Goal: Task Accomplishment & Management: Complete application form

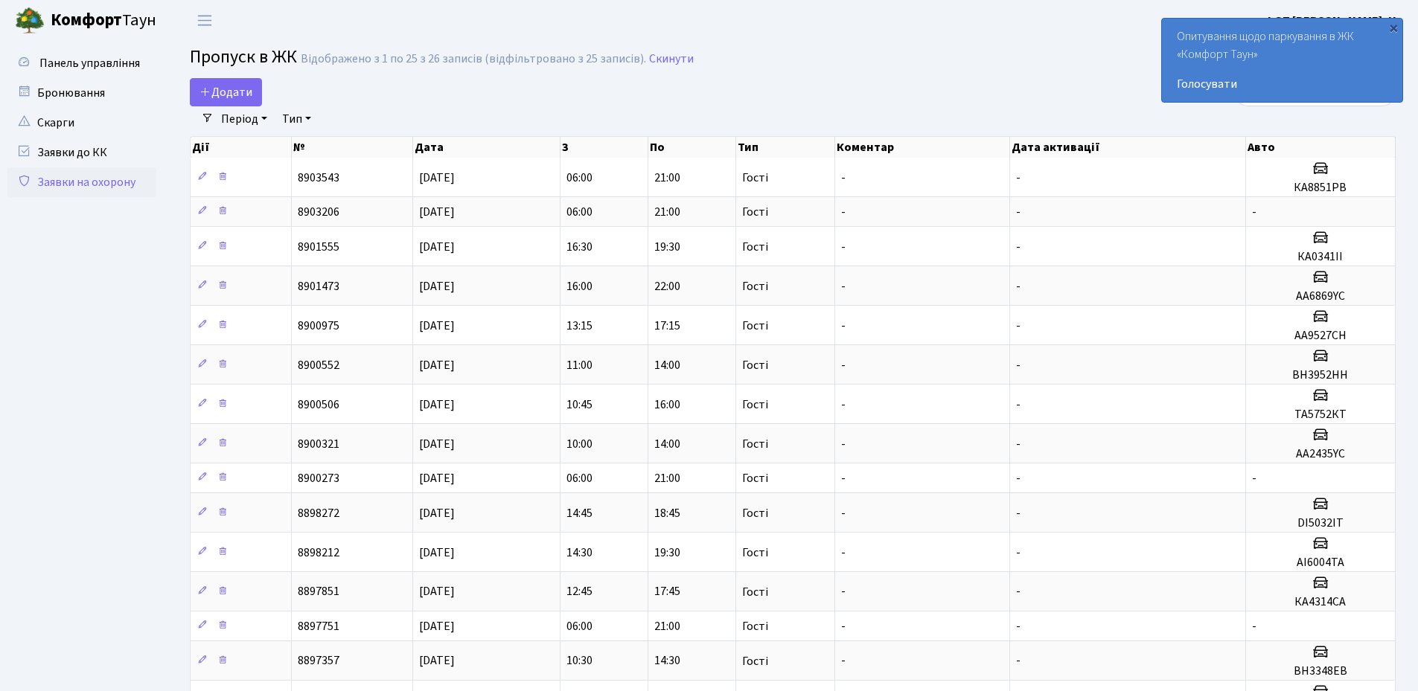
select select "25"
click at [1387, 32] on div "×" at bounding box center [1393, 27] width 15 height 15
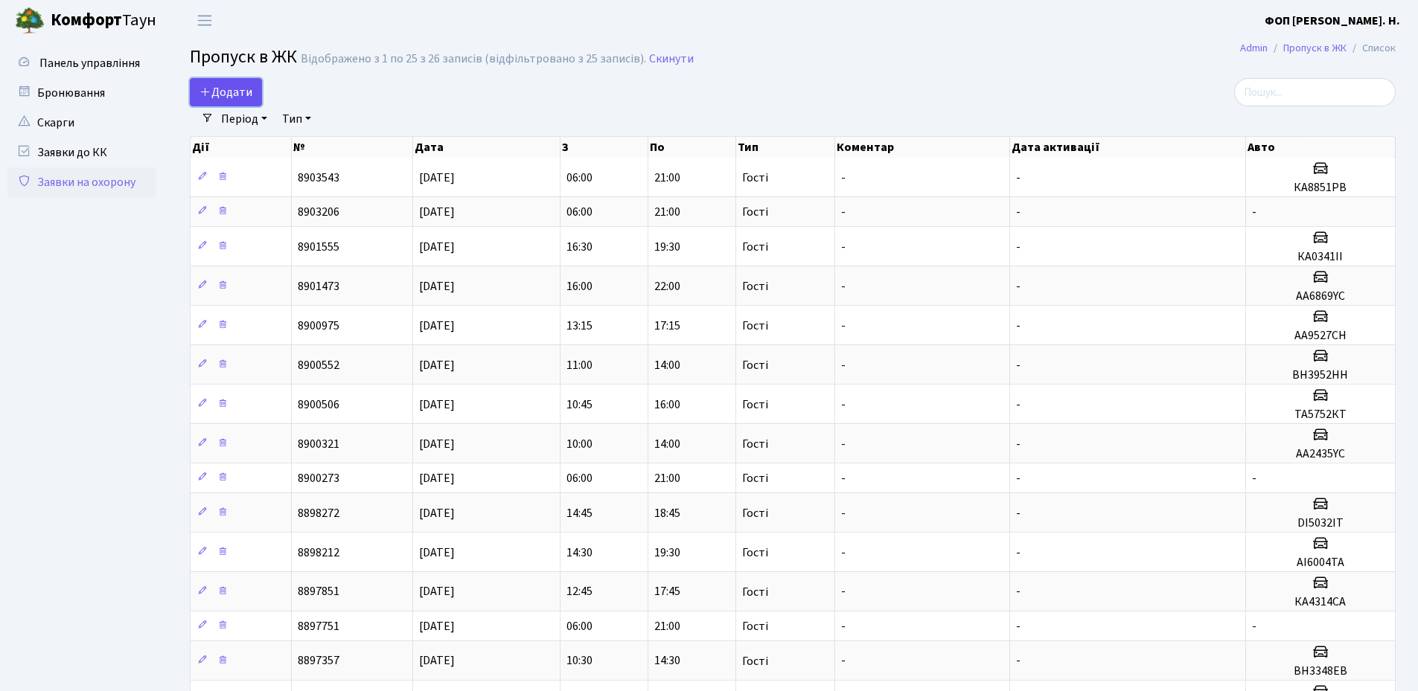
click at [244, 97] on span "Додати" at bounding box center [225, 92] width 53 height 16
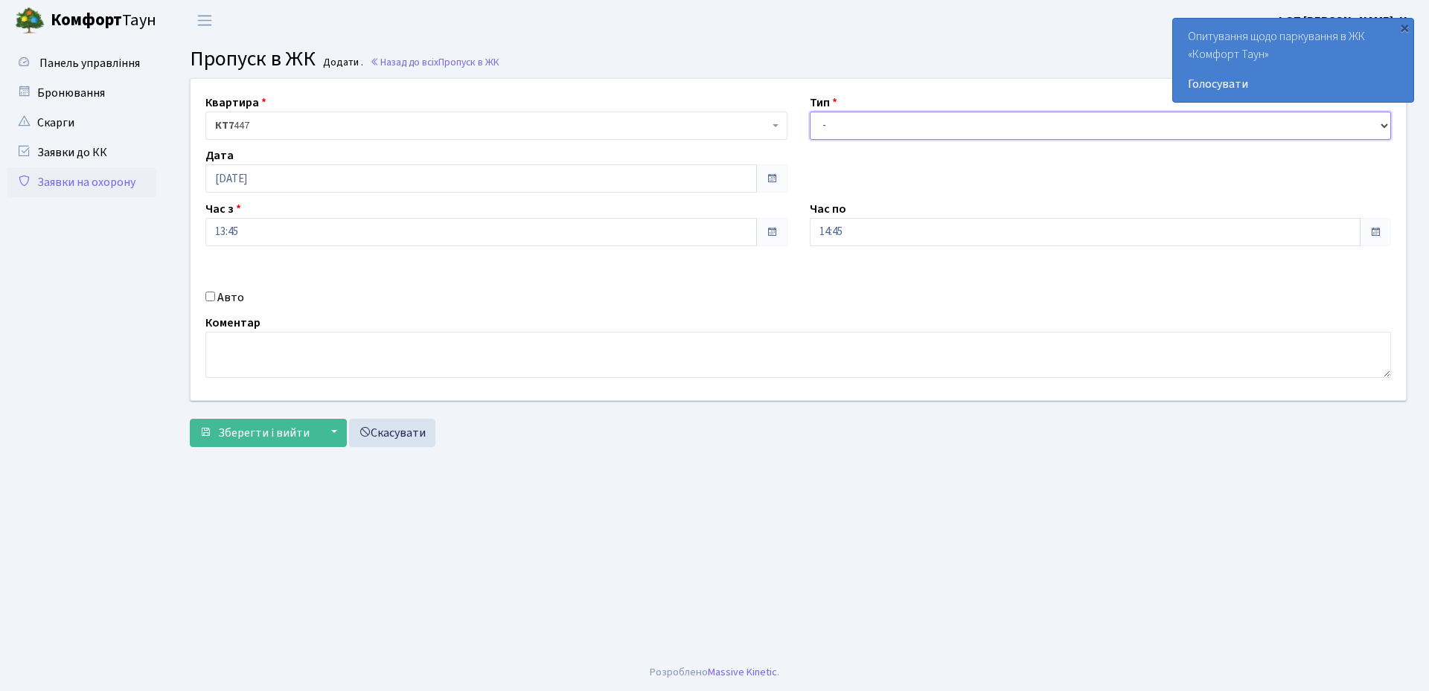
click at [851, 129] on select "- Доставка Таксі Гості Сервіс" at bounding box center [1101, 126] width 582 height 28
select select "3"
click at [810, 112] on select "- Доставка Таксі Гості Сервіс" at bounding box center [1101, 126] width 582 height 28
click at [839, 237] on input "14:45" at bounding box center [1085, 232] width 551 height 28
click at [857, 286] on icon at bounding box center [851, 283] width 40 height 40
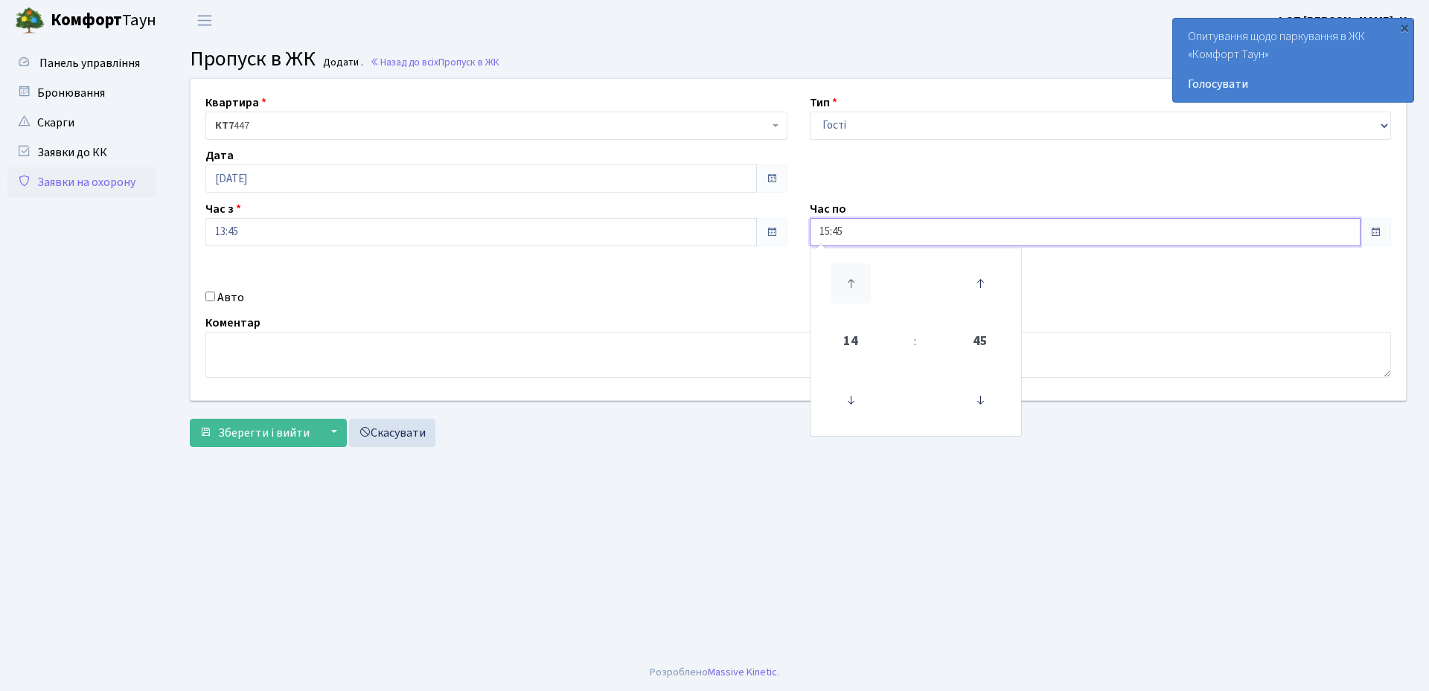
click at [857, 286] on icon at bounding box center [851, 283] width 40 height 40
type input "18:45"
click at [233, 295] on label "Авто" at bounding box center [230, 298] width 27 height 18
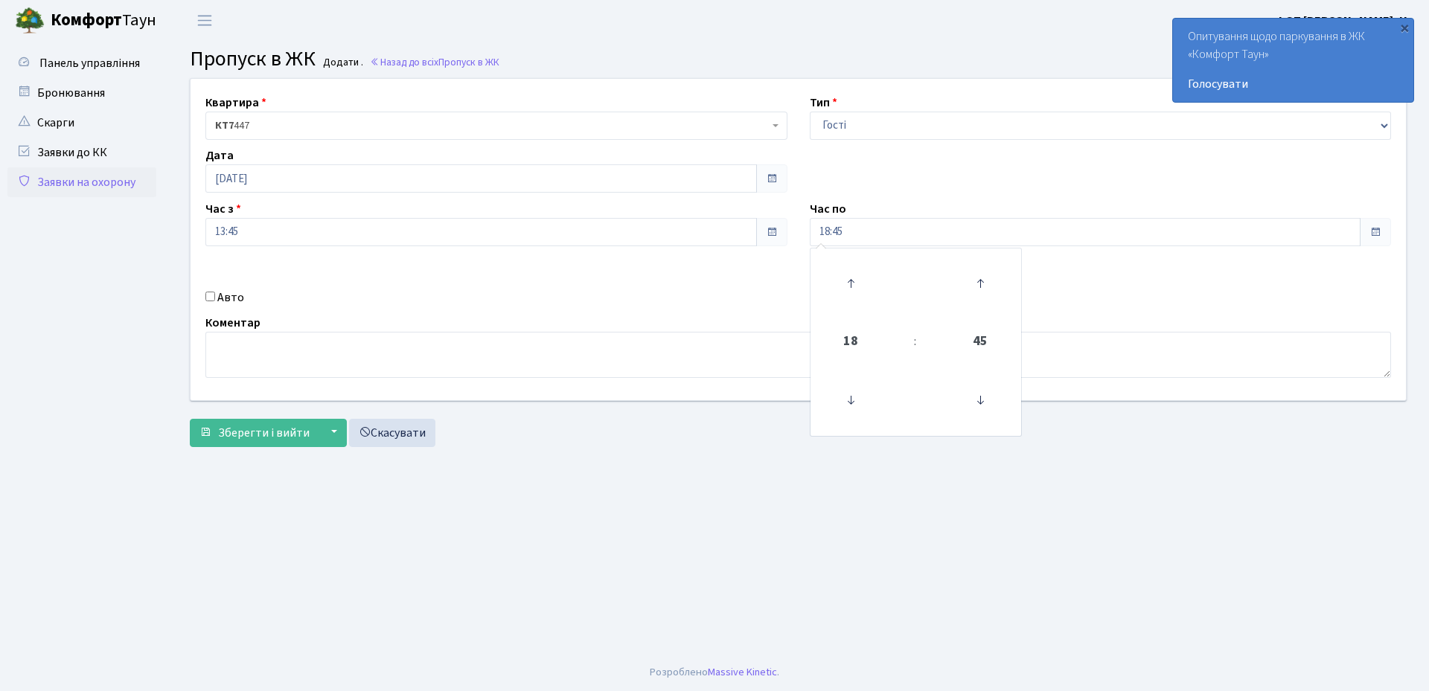
click at [215, 295] on input "Авто" at bounding box center [210, 297] width 10 height 10
checkbox input "true"
paste input "ка4314са"
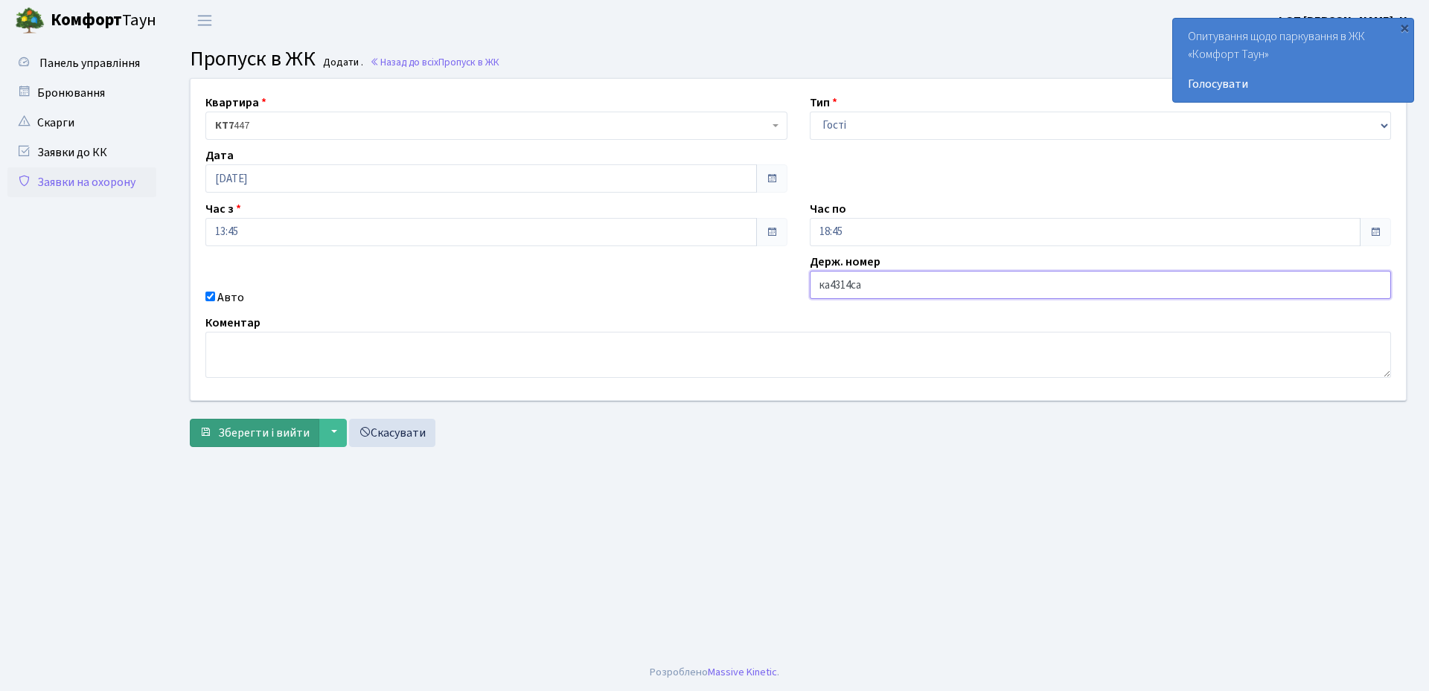
type input "ка4314са"
click at [250, 433] on span "Зберегти і вийти" at bounding box center [264, 433] width 92 height 16
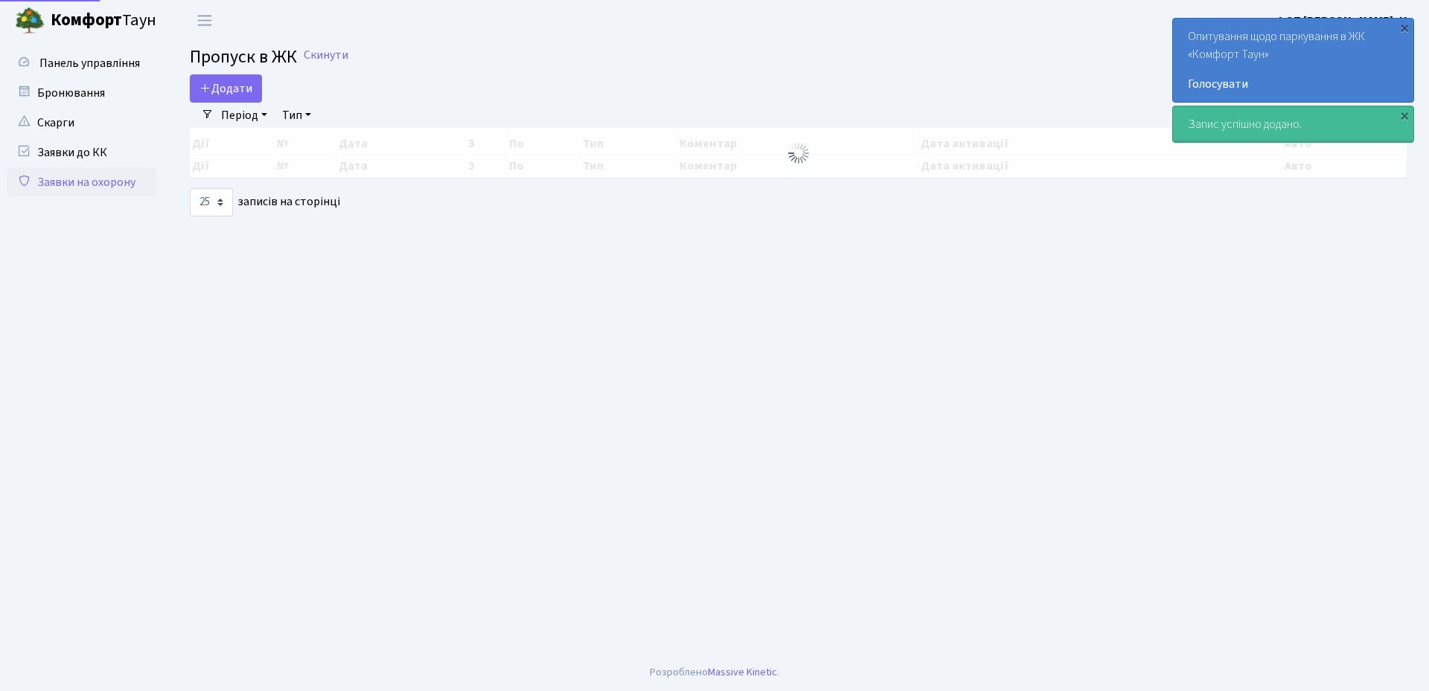
select select "25"
